Goal: Find specific page/section: Find specific page/section

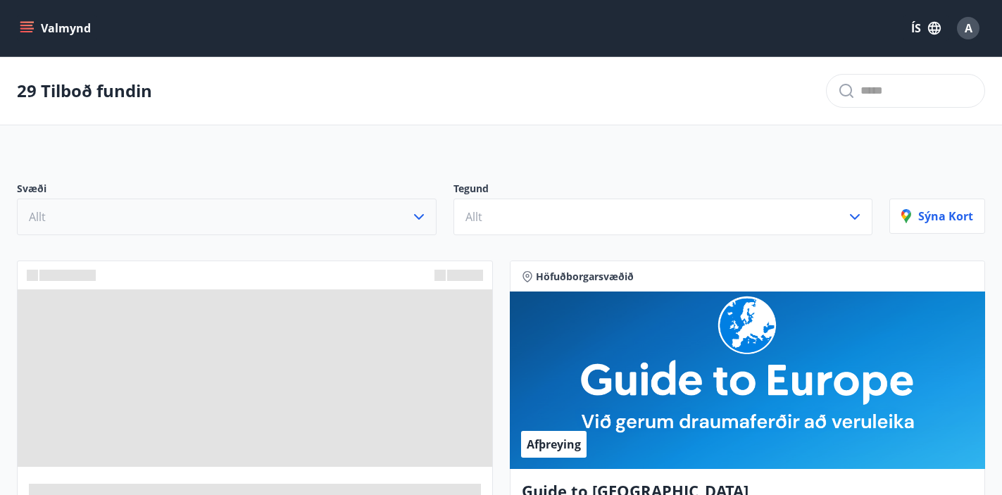
click at [342, 215] on button "Allt" at bounding box center [226, 216] width 419 height 37
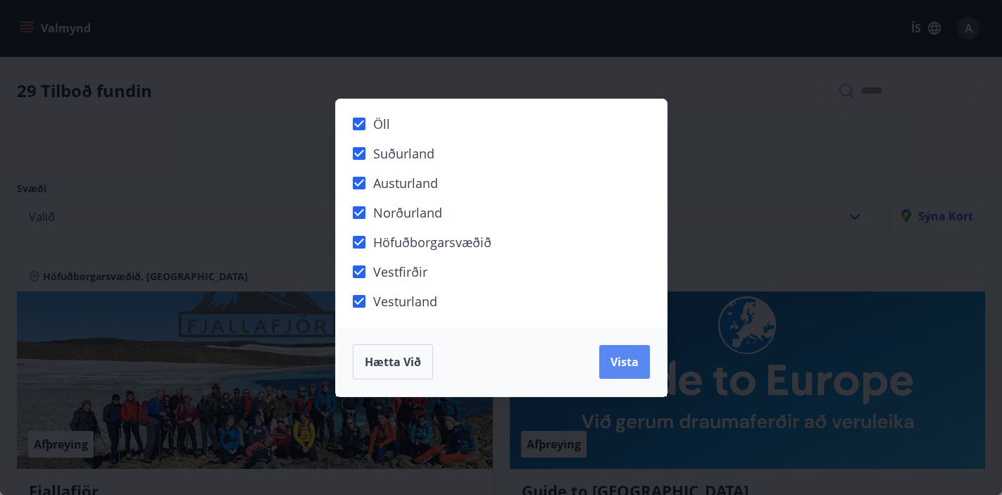
click at [606, 361] on button "Vista" at bounding box center [624, 362] width 51 height 34
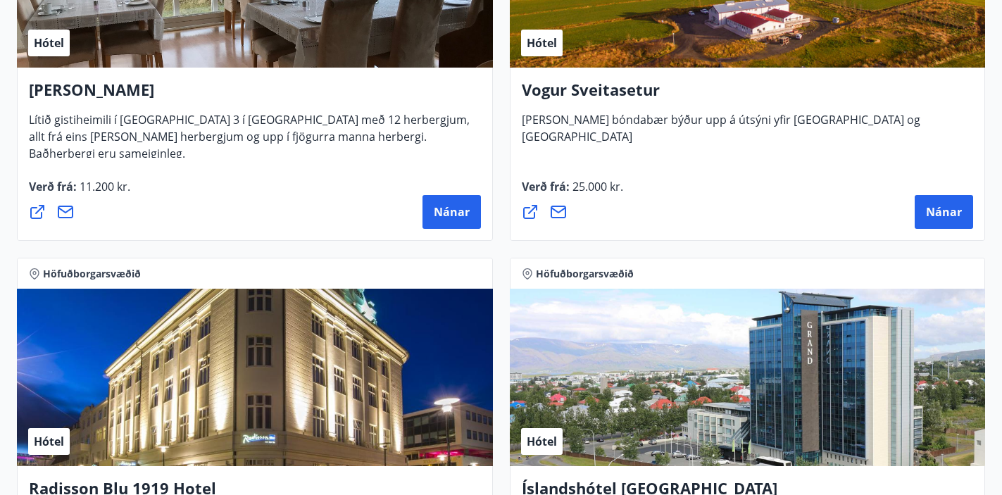
scroll to position [3783, 0]
